Goal: Information Seeking & Learning: Learn about a topic

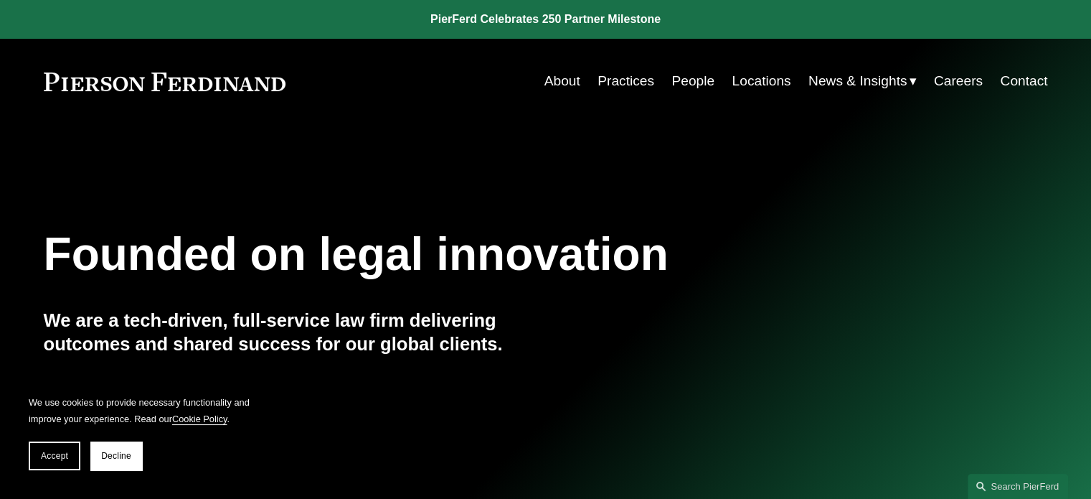
click at [617, 80] on link "Practices" at bounding box center [625, 80] width 57 height 27
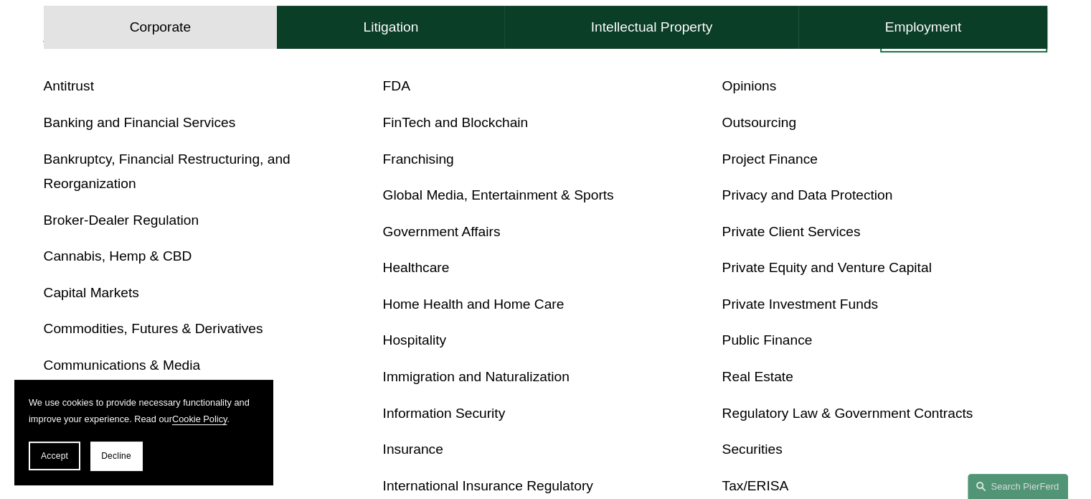
scroll to position [461, 0]
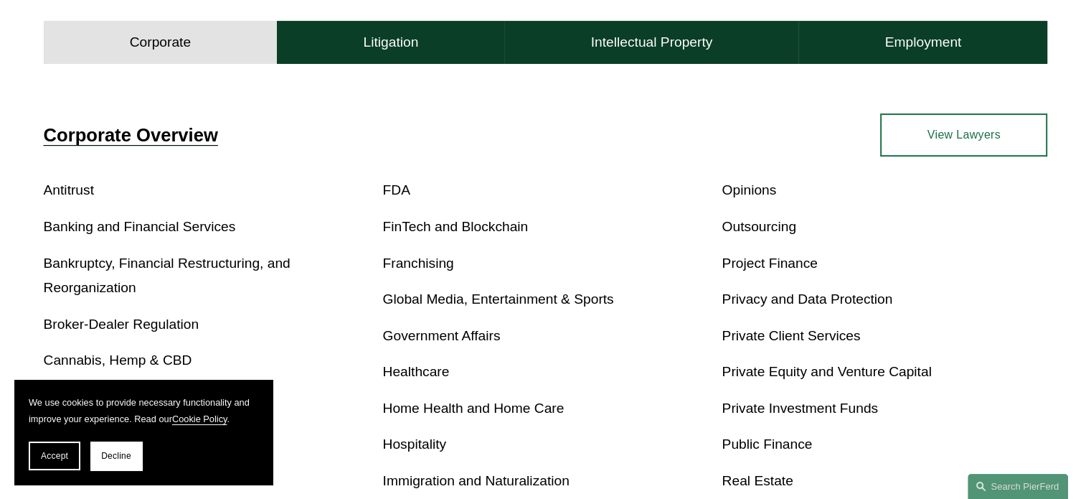
click at [737, 479] on link "Real Estate" at bounding box center [757, 480] width 71 height 15
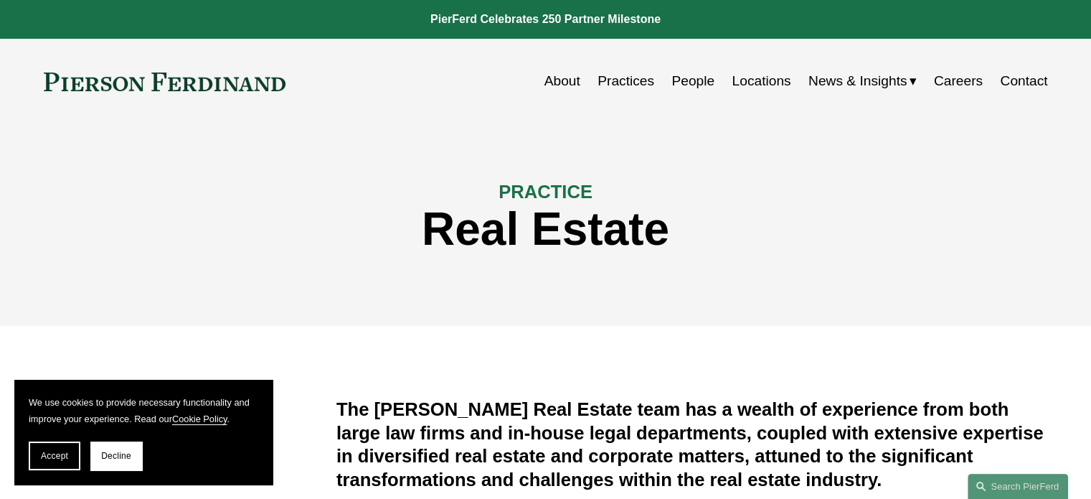
click at [683, 78] on link "People" at bounding box center [692, 80] width 43 height 27
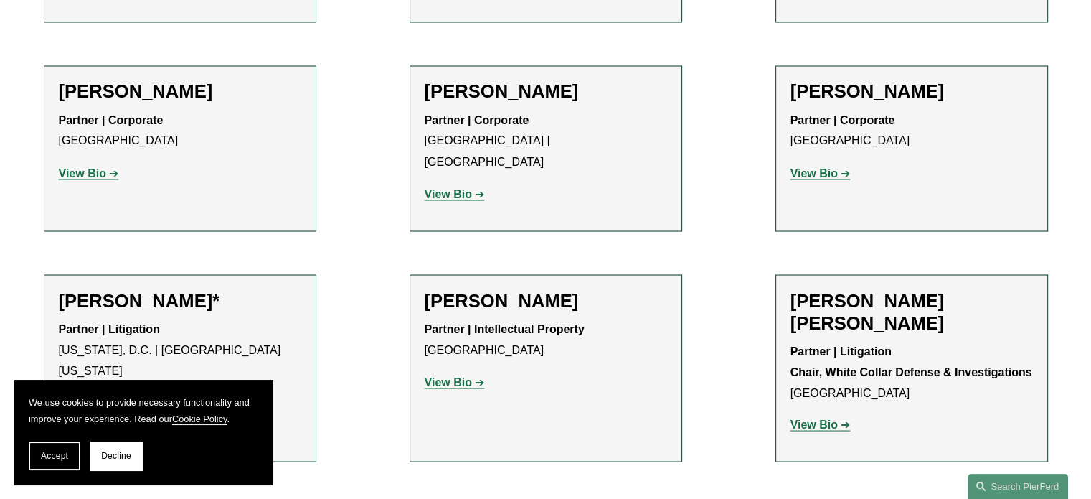
scroll to position [14118, 0]
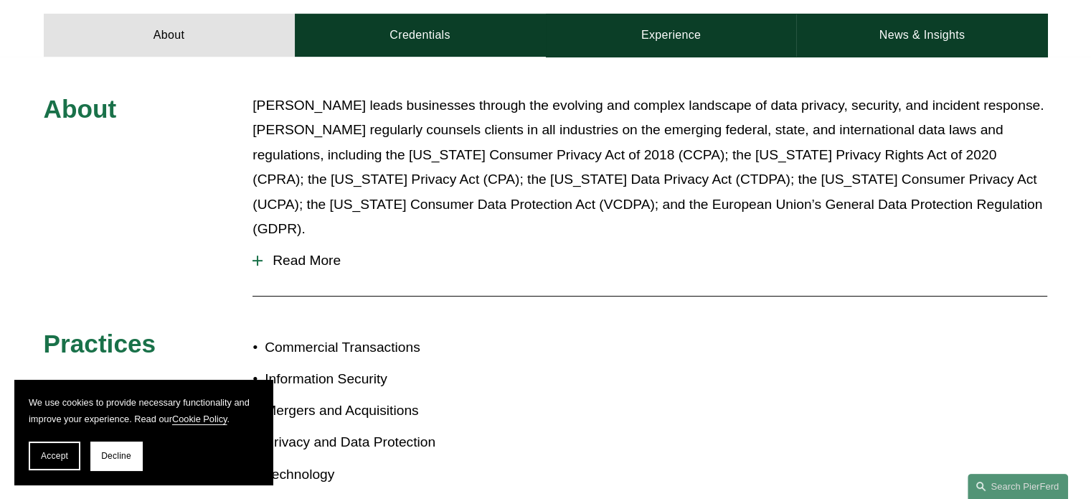
scroll to position [547, 0]
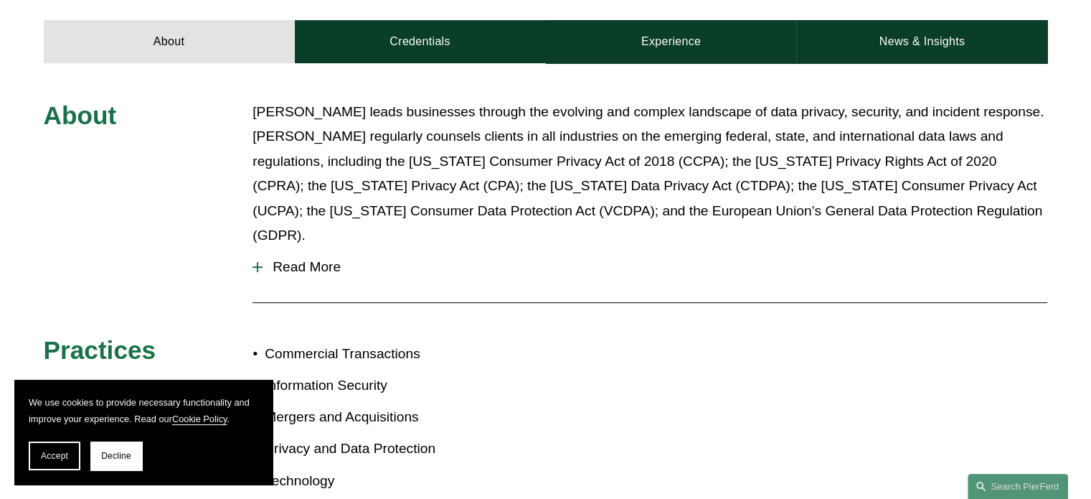
click at [327, 259] on span "Read More" at bounding box center [655, 267] width 785 height 16
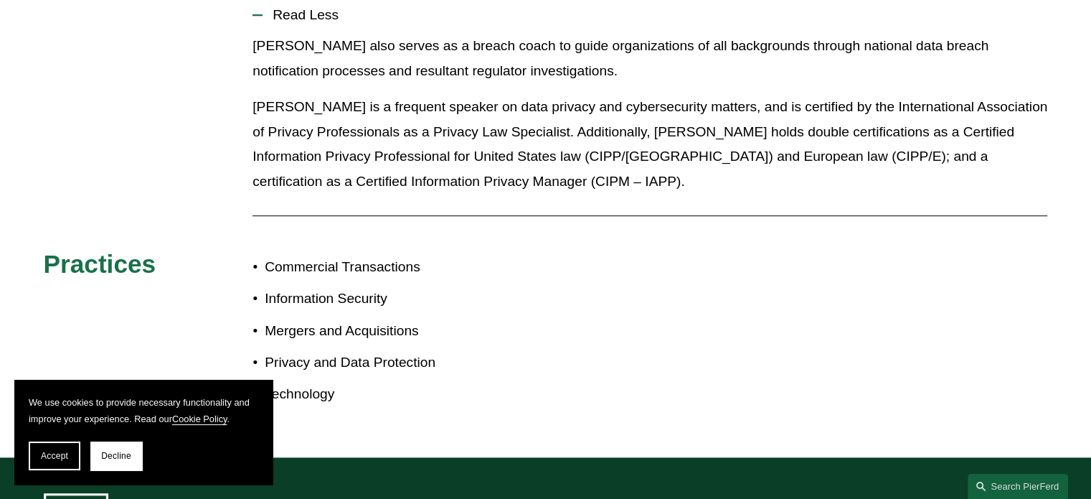
scroll to position [0, 0]
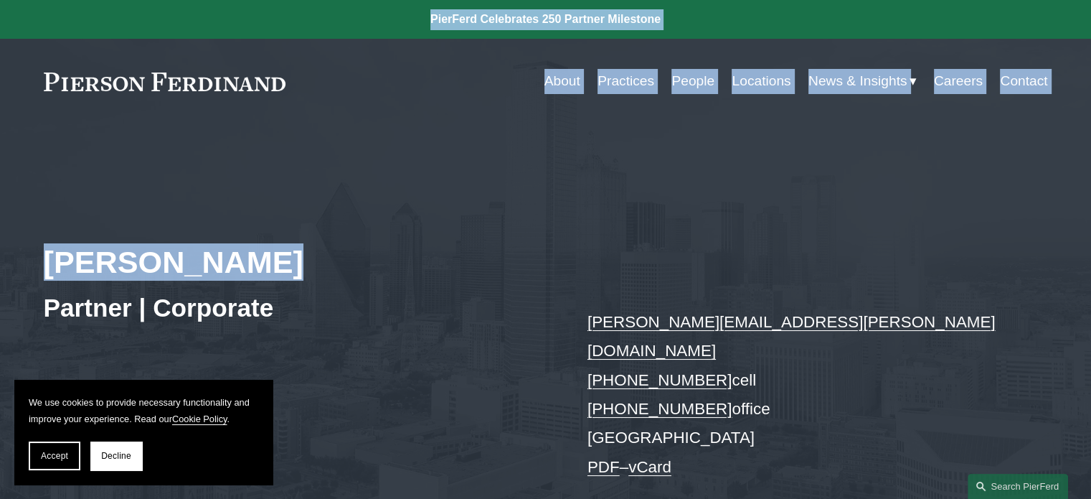
drag, startPoint x: 559, startPoint y: 286, endPoint x: 685, endPoint y: -1, distance: 314.1
